Goal: Information Seeking & Learning: Understand process/instructions

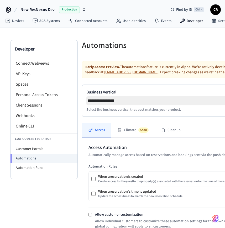
select select "**********"
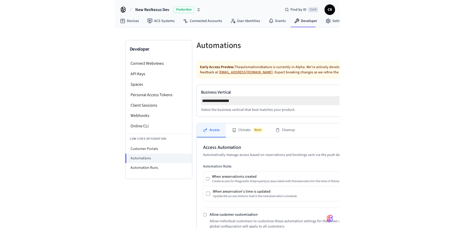
scroll to position [190, 0]
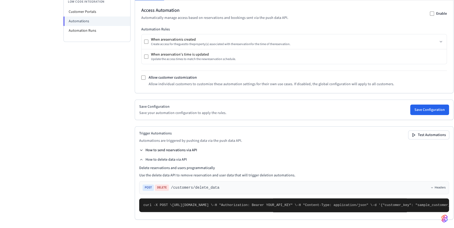
click at [181, 148] on button "How to send reservations via API" at bounding box center [168, 150] width 58 height 5
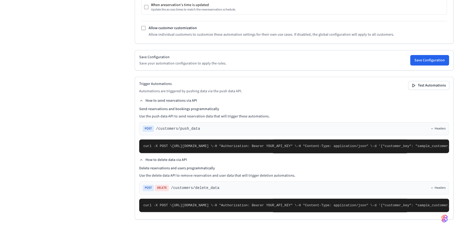
scroll to position [352, 0]
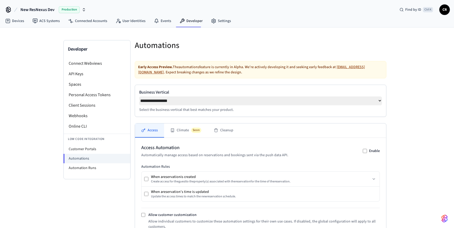
select select "**********"
click at [75, 171] on li "Automation Runs" at bounding box center [97, 167] width 67 height 9
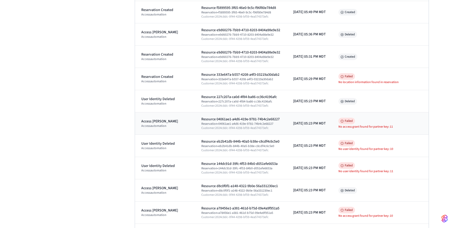
scroll to position [334, 0]
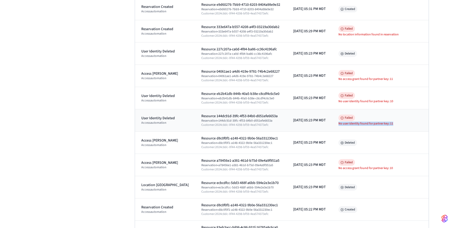
drag, startPoint x: 374, startPoint y: 122, endPoint x: 341, endPoint y: 122, distance: 33.1
click at [341, 122] on td "Failed No user identity found for partner key: 11" at bounding box center [380, 120] width 97 height 22
click at [402, 122] on div "No user identity found for partner key: 11" at bounding box center [381, 124] width 84 height 4
drag, startPoint x: 377, startPoint y: 124, endPoint x: 389, endPoint y: 123, distance: 11.8
click at [389, 123] on div "No user identity found for partner key: 11" at bounding box center [381, 124] width 84 height 4
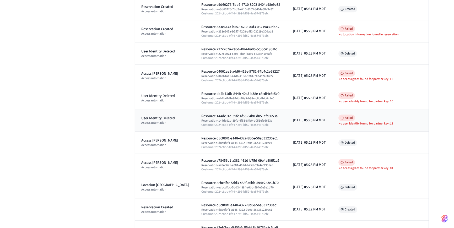
click at [400, 123] on div "No user identity found for partner key: 11" at bounding box center [381, 124] width 84 height 4
drag, startPoint x: 397, startPoint y: 123, endPoint x: 392, endPoint y: 122, distance: 5.0
click at [392, 122] on div "No user identity found for partner key: 11" at bounding box center [381, 124] width 84 height 4
drag, startPoint x: 397, startPoint y: 77, endPoint x: 393, endPoint y: 78, distance: 4.1
click at [393, 78] on div "No access grant found for partner key: 11" at bounding box center [381, 79] width 84 height 4
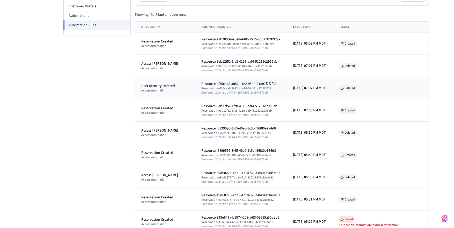
scroll to position [95, 0]
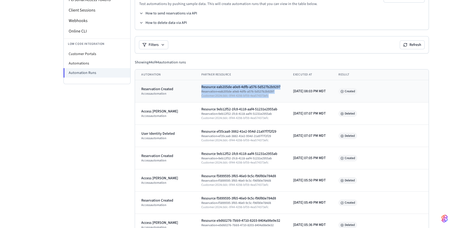
drag, startPoint x: 194, startPoint y: 86, endPoint x: 266, endPoint y: 94, distance: 72.0
click at [266, 94] on td "Resource eab205de-a0e8-4dfb-a576-5d527b2b9297 Reservation • eab205de-a0e8-4dfb-…" at bounding box center [241, 91] width 92 height 22
drag, startPoint x: 265, startPoint y: 95, endPoint x: 261, endPoint y: 95, distance: 3.4
click at [265, 95] on div "Customer: 2024c8dc-0f44-4298-bf59-4ea574373efc" at bounding box center [240, 96] width 79 height 4
click at [223, 94] on div "Customer: 2024c8dc-0f44-4298-bf59-4ea574373efc" at bounding box center [240, 96] width 79 height 4
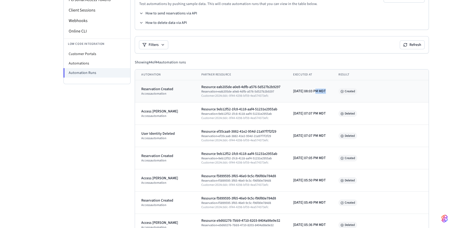
drag, startPoint x: 309, startPoint y: 91, endPoint x: 340, endPoint y: 93, distance: 31.8
click at [340, 93] on tr "Reservation Created access automation Resource eab205de-a0e8-4dfb-a576-5d527b2b…" at bounding box center [282, 91] width 294 height 22
click at [315, 90] on td "[DATE] 08:03 PM MDT" at bounding box center [309, 91] width 45 height 22
drag, startPoint x: 311, startPoint y: 91, endPoint x: 321, endPoint y: 91, distance: 10.2
click at [321, 91] on td "[DATE] 08:03 PM MDT" at bounding box center [309, 91] width 45 height 22
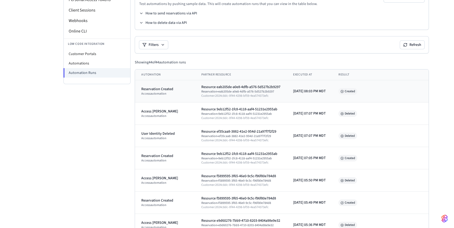
drag, startPoint x: 325, startPoint y: 90, endPoint x: 328, endPoint y: 90, distance: 3.4
click at [328, 90] on td "[DATE] 08:03 PM MDT" at bounding box center [309, 91] width 45 height 22
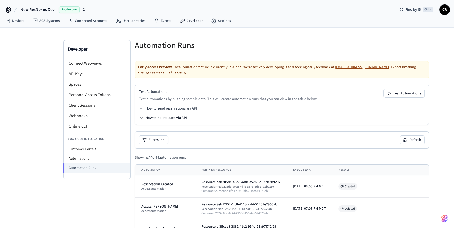
click at [167, 119] on button "How to delete data via API" at bounding box center [163, 117] width 48 height 5
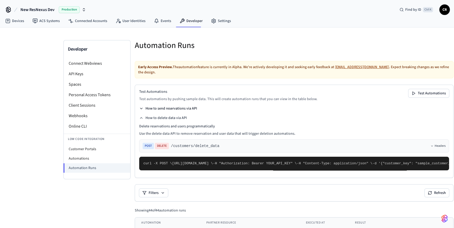
click at [170, 109] on button "How to send reservations via API" at bounding box center [168, 108] width 58 height 5
